Goal: Navigation & Orientation: Find specific page/section

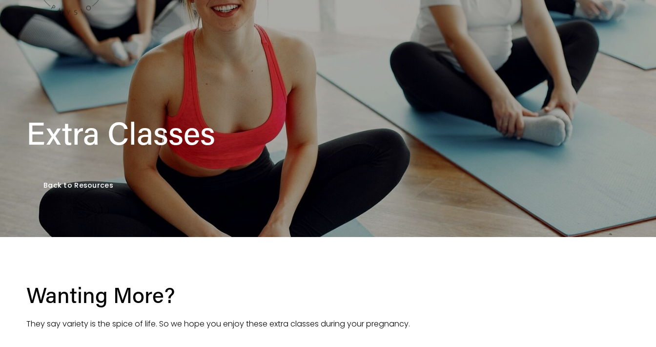
scroll to position [47, 0]
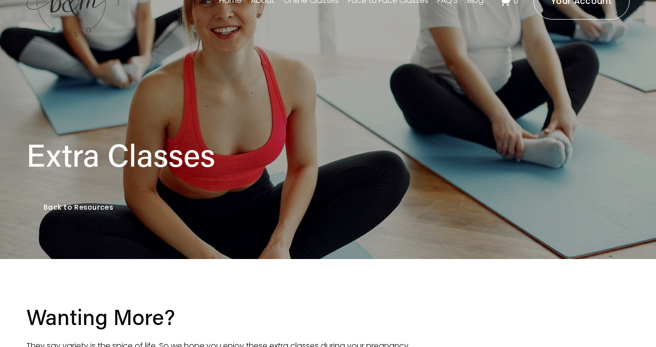
click at [97, 204] on link "Back to Resources" at bounding box center [78, 207] width 104 height 34
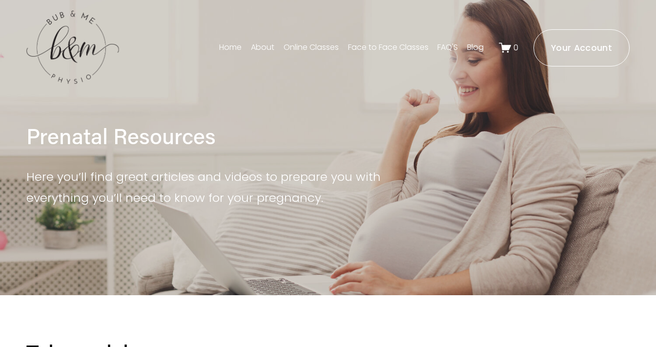
click at [580, 57] on link "Your Account" at bounding box center [582, 47] width 97 height 37
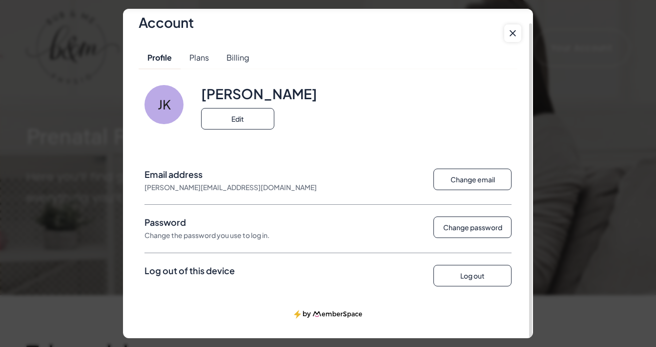
scroll to position [14, 0]
click at [206, 56] on ms-button "Plans" at bounding box center [199, 58] width 37 height 22
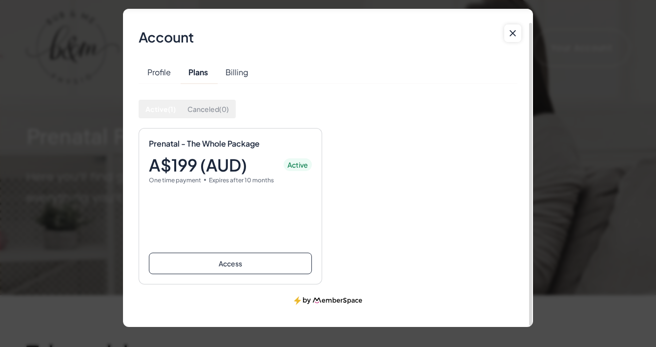
scroll to position [0, 0]
click at [212, 259] on ms-button "Access" at bounding box center [230, 262] width 163 height 21
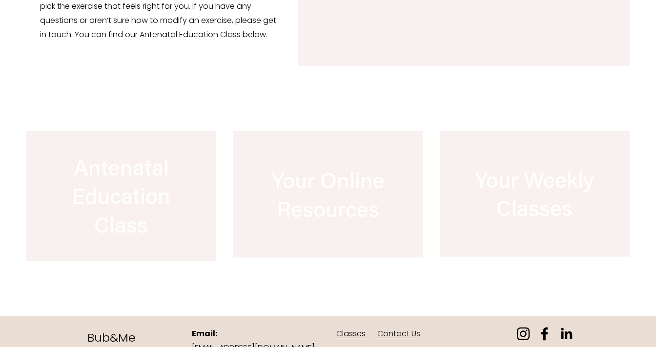
scroll to position [828, 0]
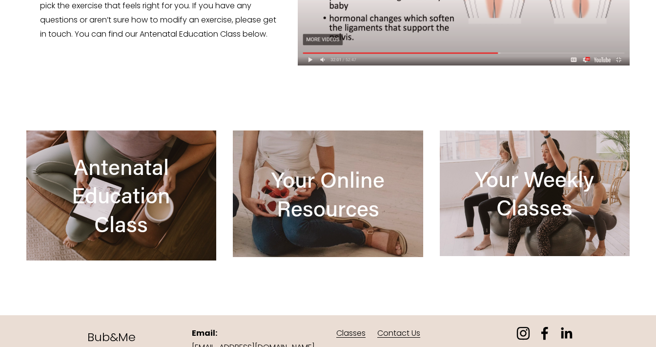
click at [542, 211] on div at bounding box center [535, 192] width 190 height 125
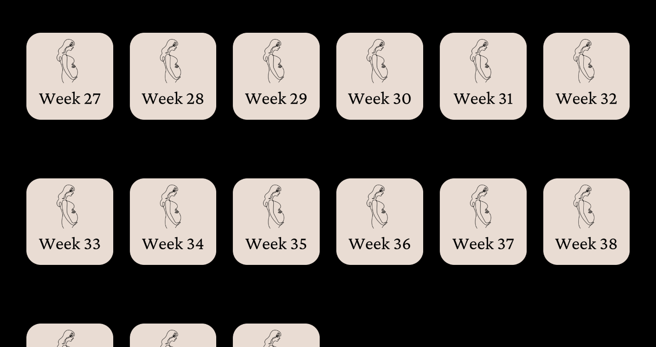
scroll to position [1229, 0]
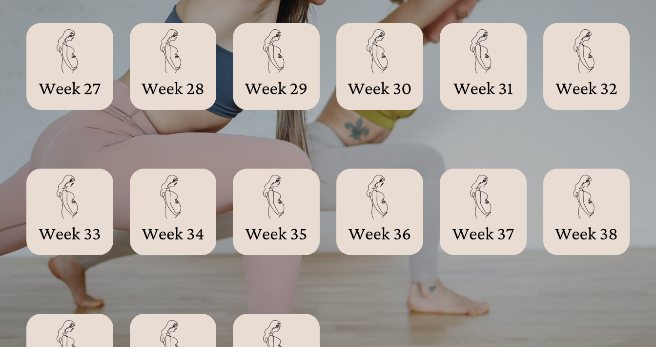
click at [92, 70] on div at bounding box center [69, 66] width 87 height 87
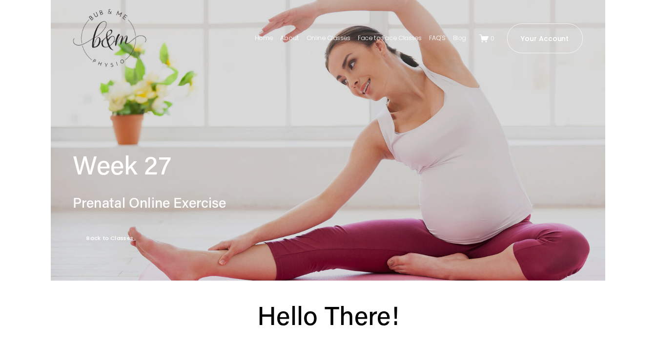
scroll to position [570, 0]
